Goal: Information Seeking & Learning: Learn about a topic

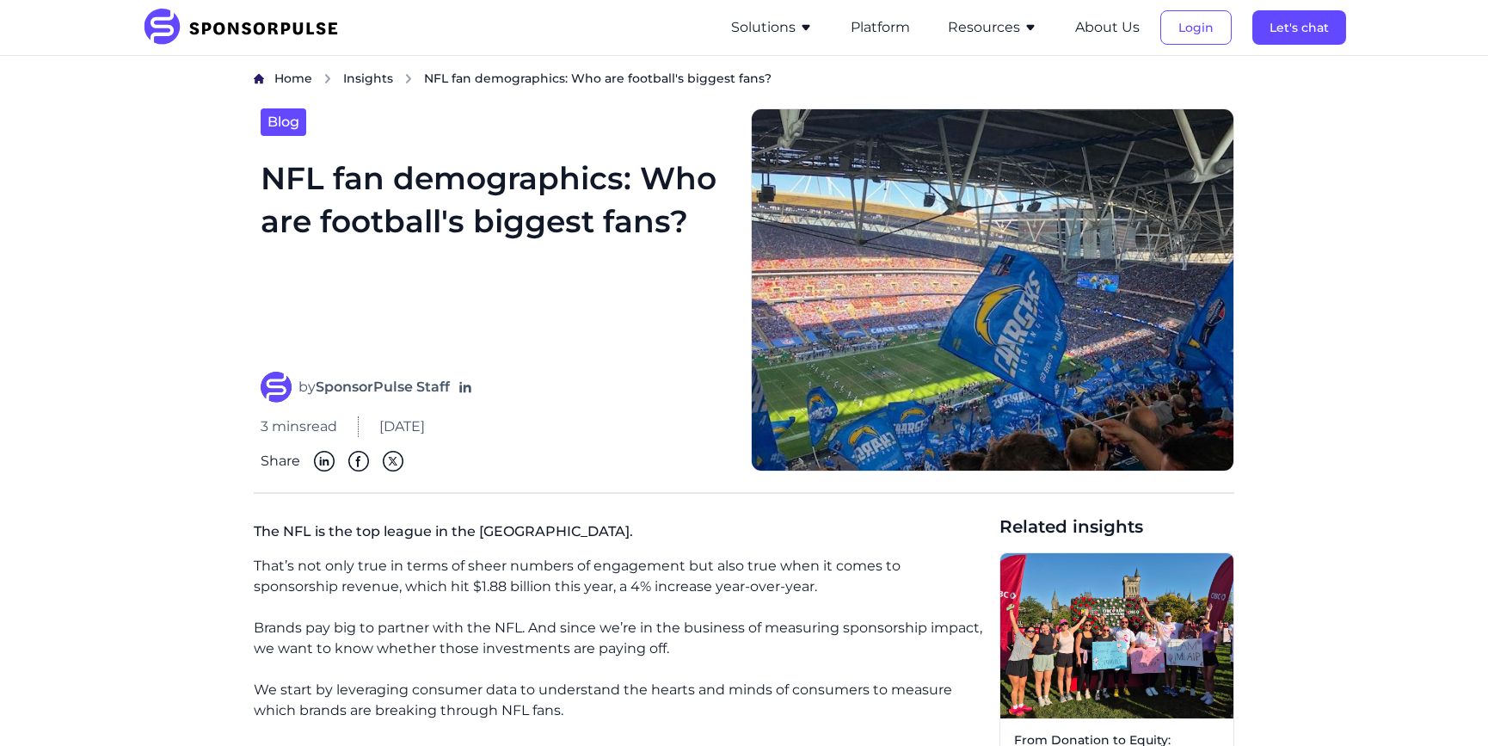
click at [988, 31] on button "Resources" at bounding box center [992, 27] width 89 height 21
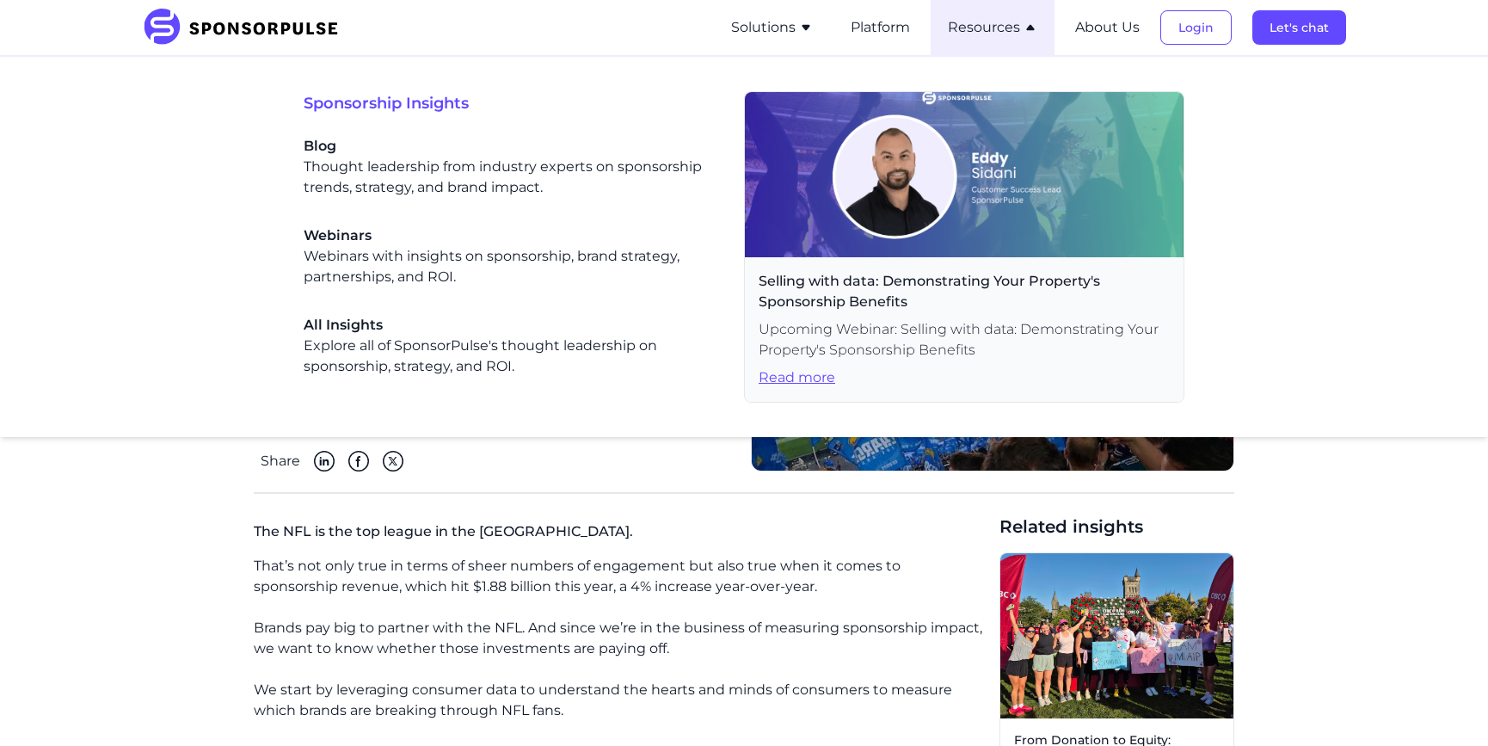
click at [798, 371] on span "Read more" at bounding box center [963, 377] width 411 height 21
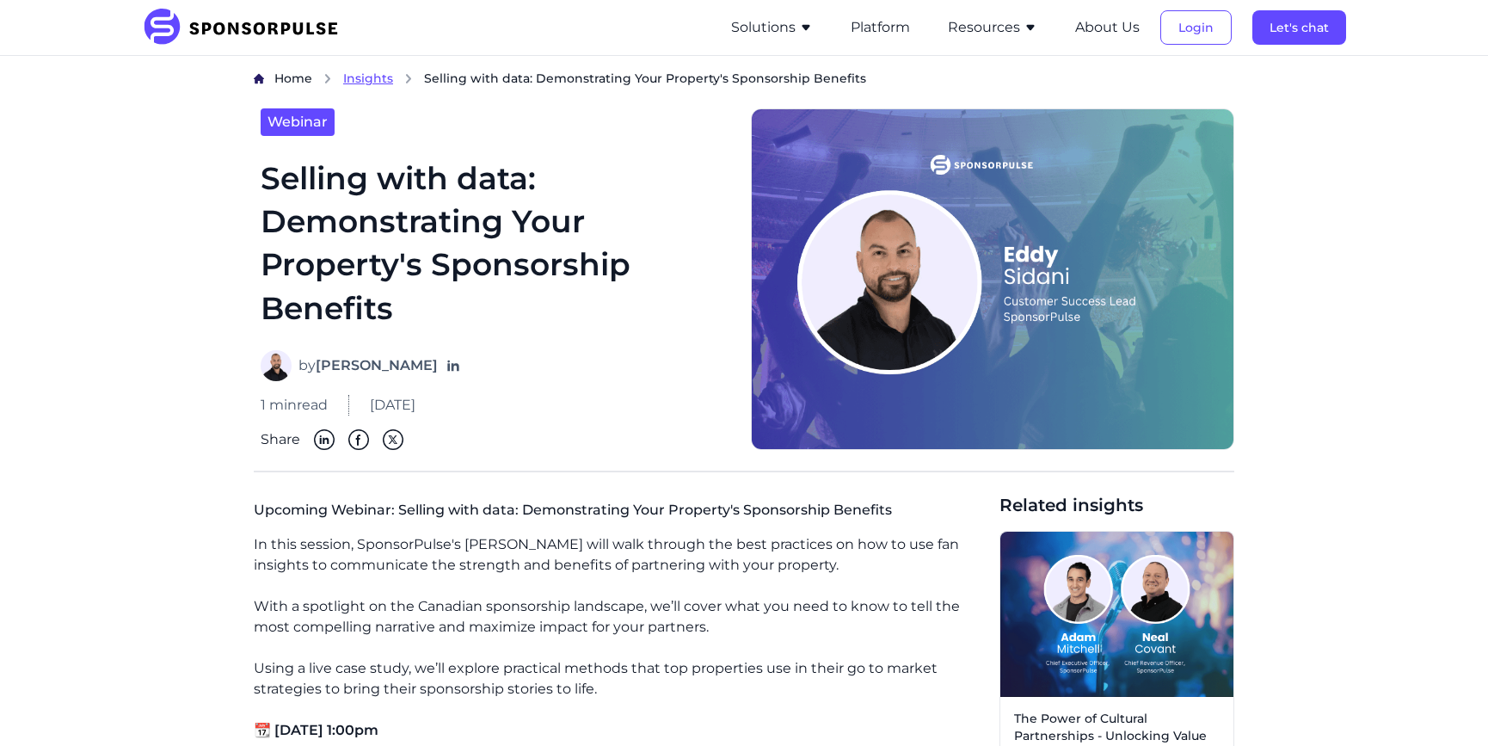
click at [377, 79] on span "Insights" at bounding box center [368, 78] width 50 height 15
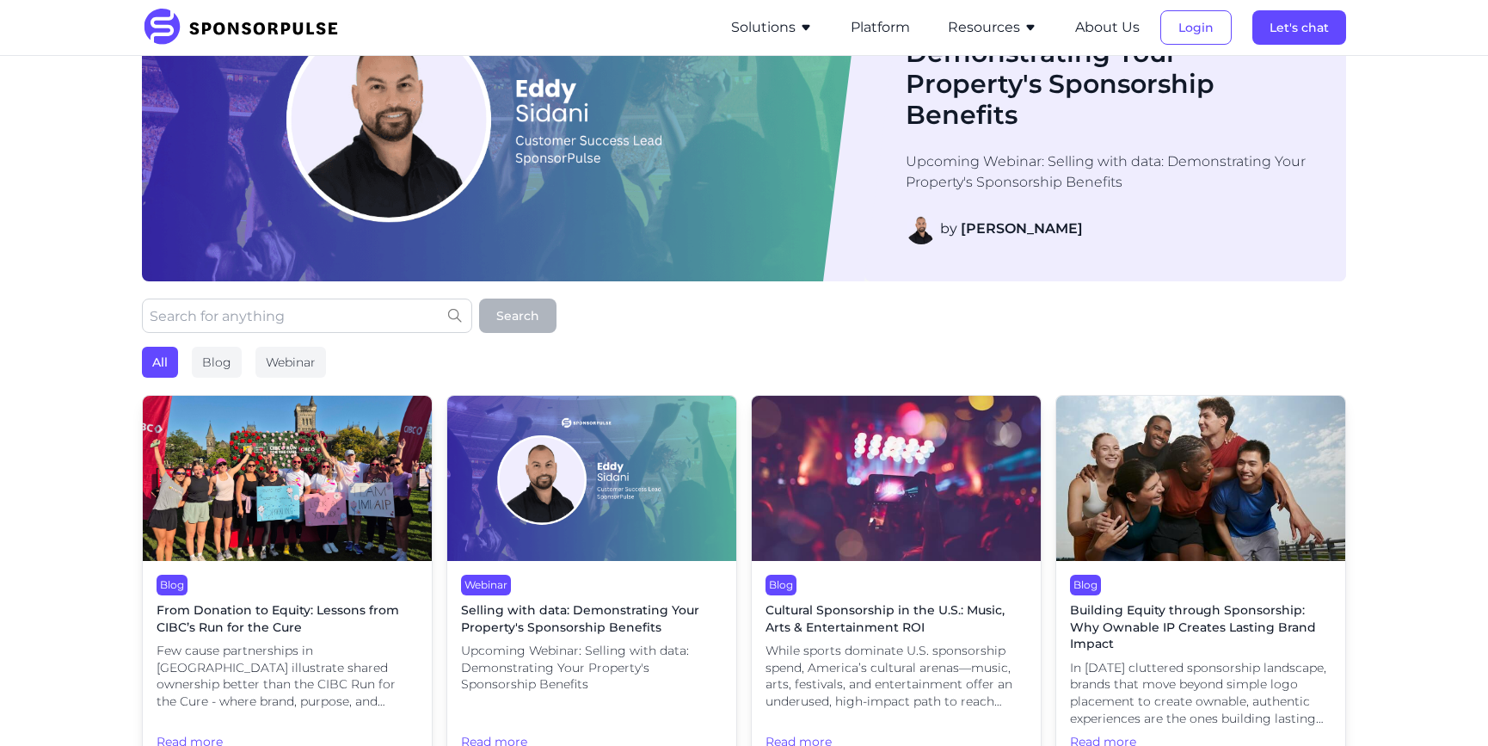
scroll to position [121, 0]
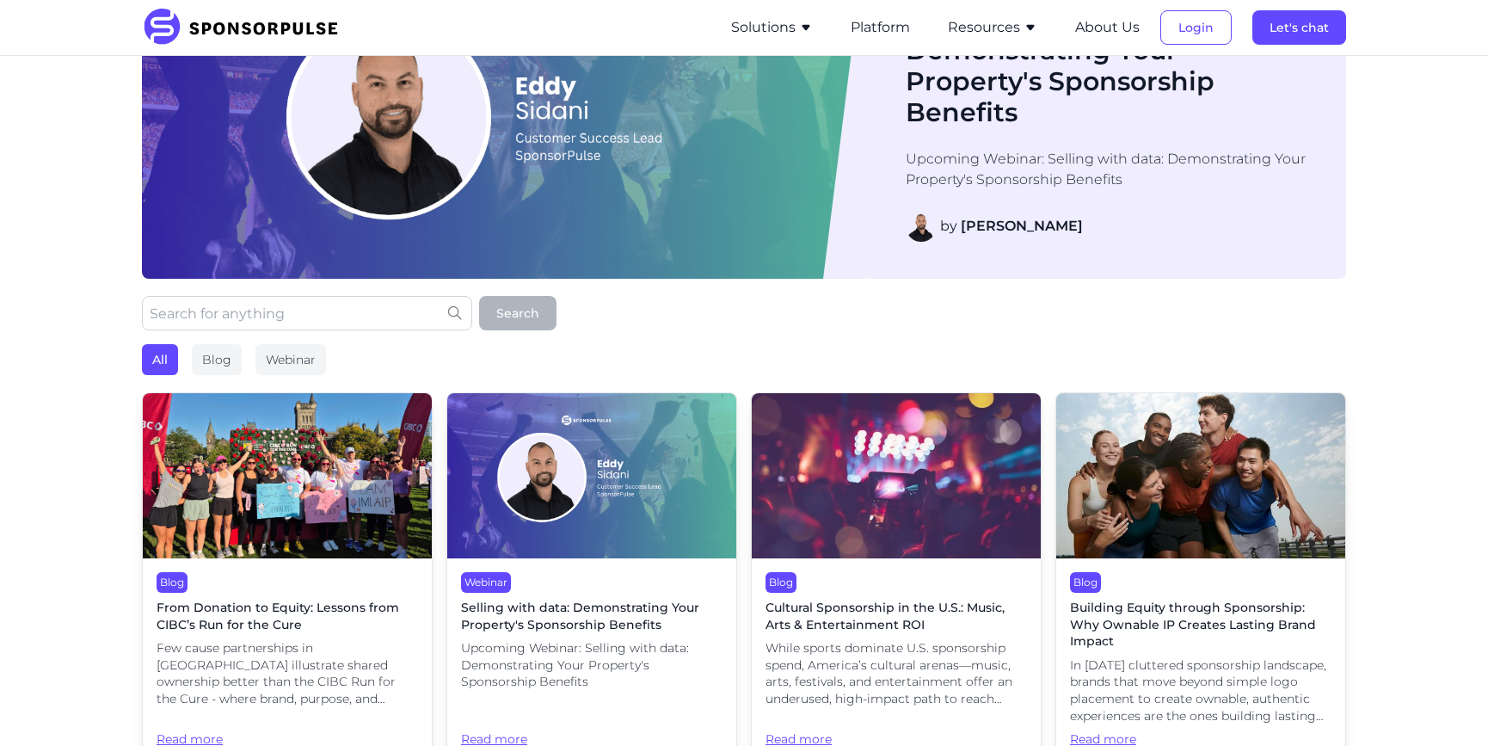
click at [376, 623] on span "From Donation to Equity: Lessons from CIBC’s Run for the Cure" at bounding box center [286, 616] width 261 height 34
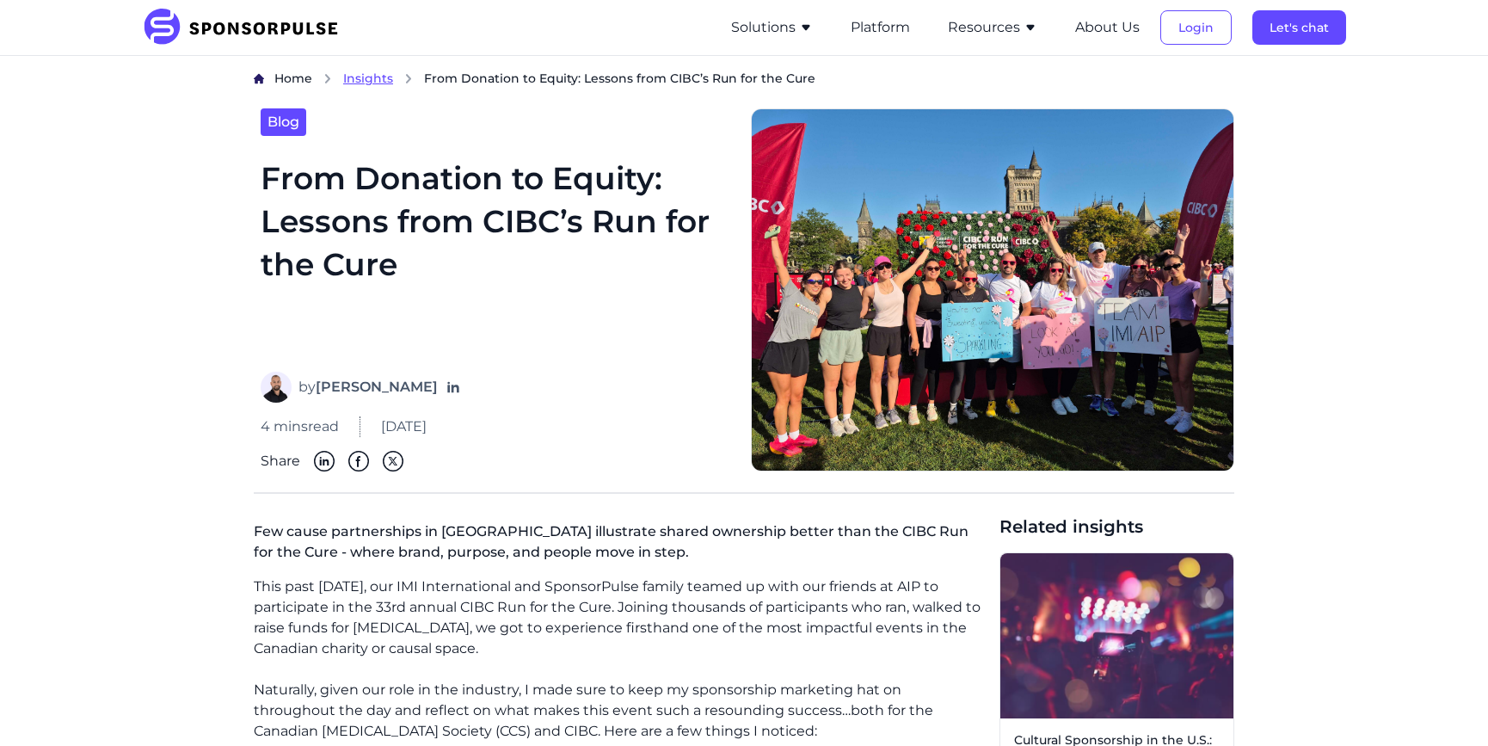
click at [375, 78] on span "Insights" at bounding box center [368, 78] width 50 height 15
